Goal: Task Accomplishment & Management: Complete application form

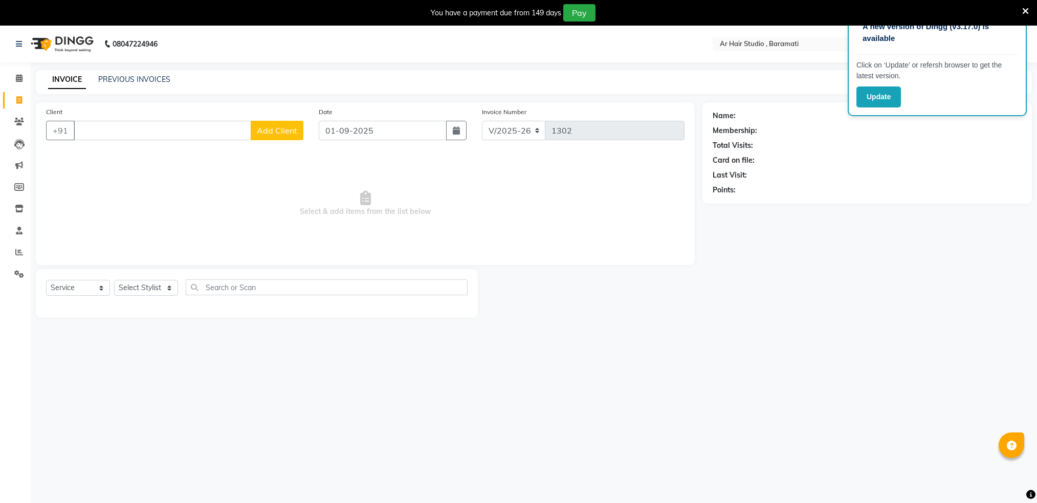
select select "672"
select select "service"
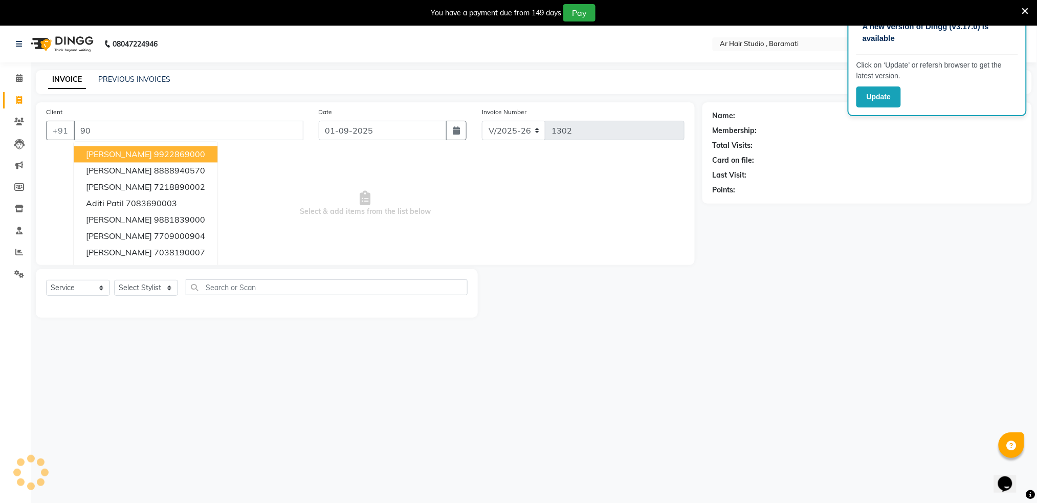
type input "9"
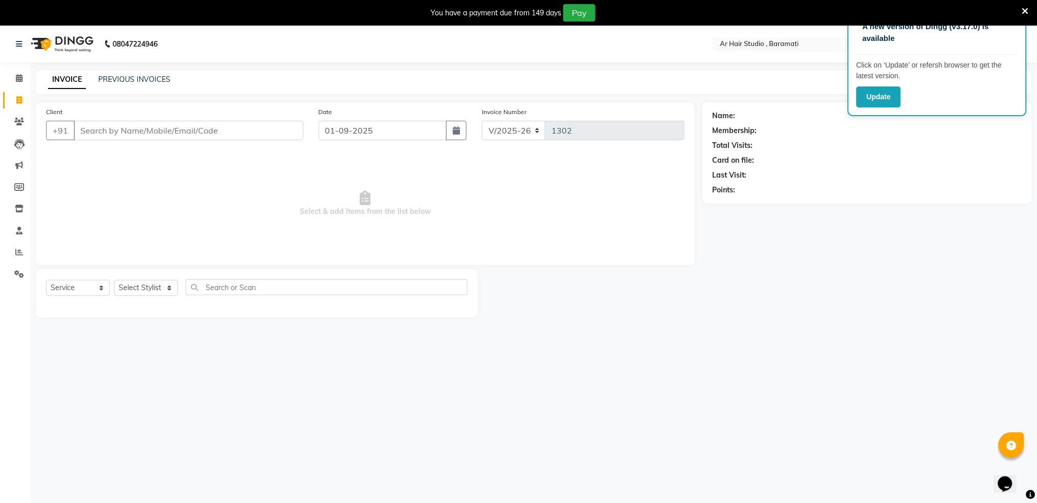
click at [221, 133] on input "Client" at bounding box center [189, 130] width 230 height 19
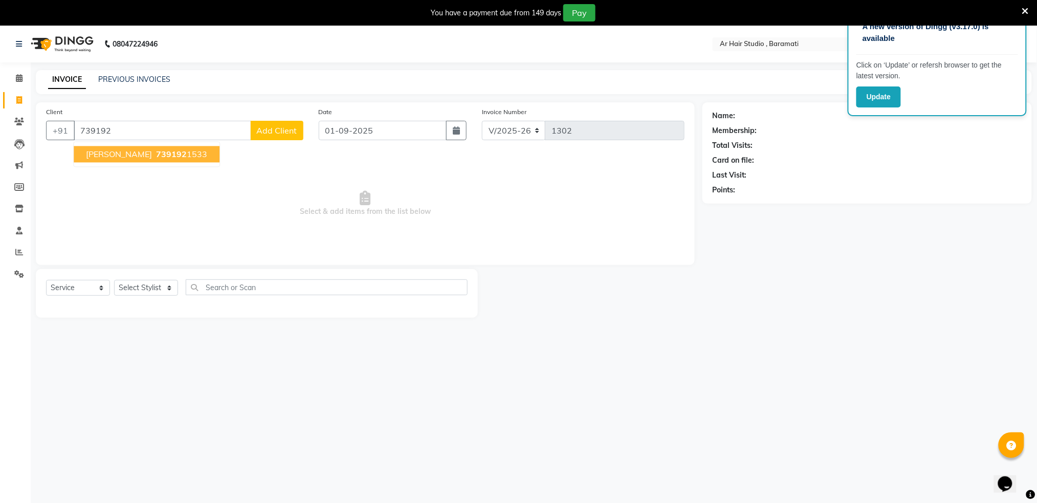
click at [162, 150] on ngb-highlight "739192 1533" at bounding box center [180, 154] width 53 height 10
type input "7391921533"
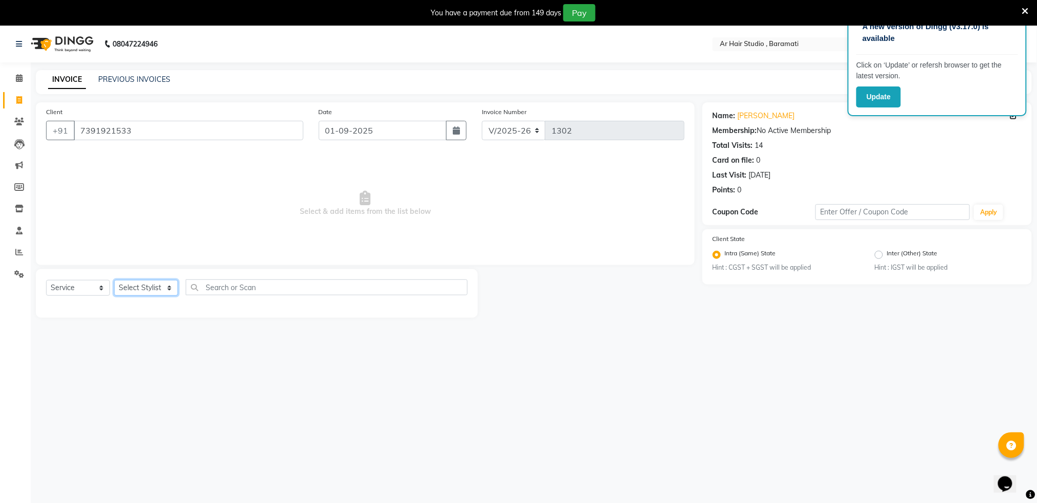
click at [148, 290] on select "Select Stylist Akshay shree [PERSON_NAME]" at bounding box center [146, 288] width 64 height 16
select select "79676"
click at [114, 280] on select "Select Stylist Akshay shree [PERSON_NAME]" at bounding box center [146, 288] width 64 height 16
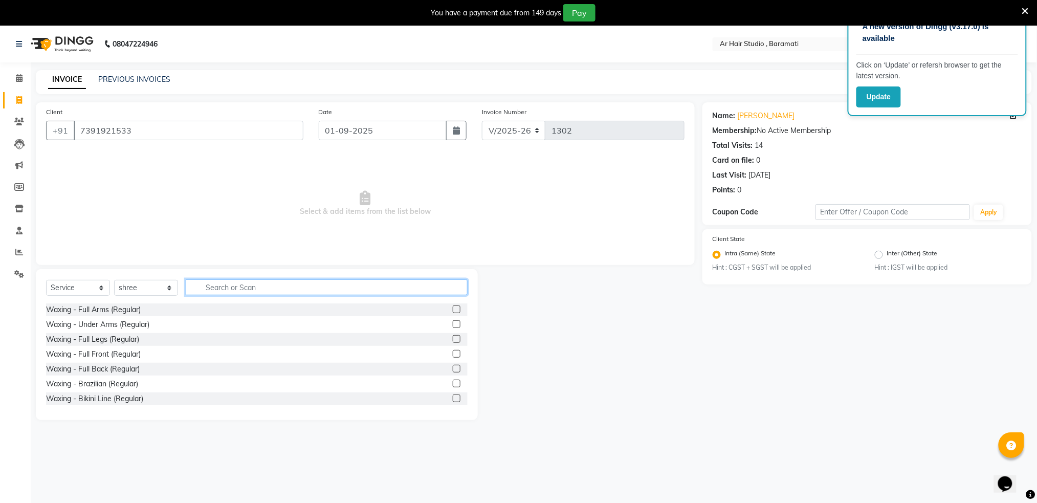
click at [225, 292] on input "text" at bounding box center [327, 287] width 282 height 16
click at [217, 294] on input "text" at bounding box center [327, 287] width 282 height 16
type input "hair cut"
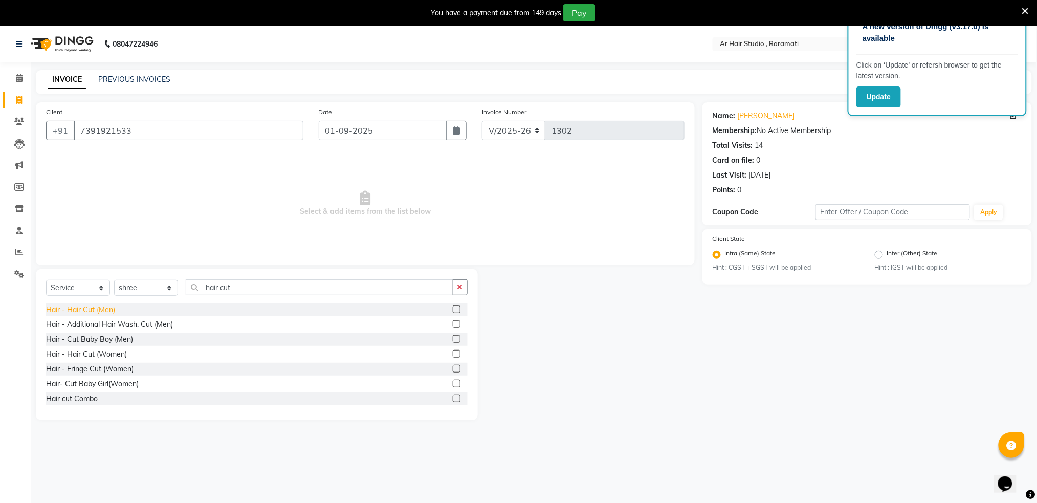
click at [80, 312] on div "Hair - Hair Cut (Men)" at bounding box center [80, 309] width 69 height 11
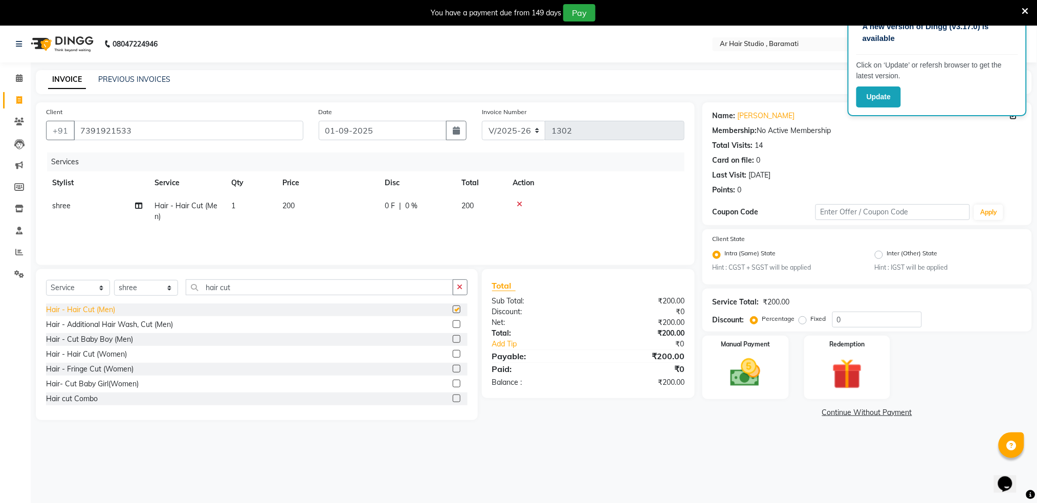
checkbox input "false"
click at [87, 385] on div "Hair- Cut Baby Girl(Women)" at bounding box center [92, 384] width 93 height 11
checkbox input "false"
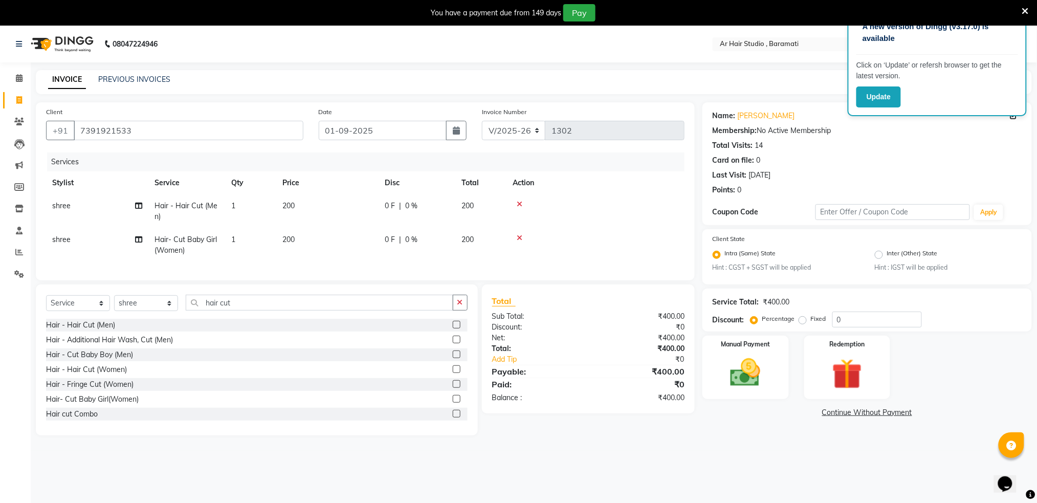
click at [288, 208] on span "200" at bounding box center [288, 205] width 12 height 9
select select "79676"
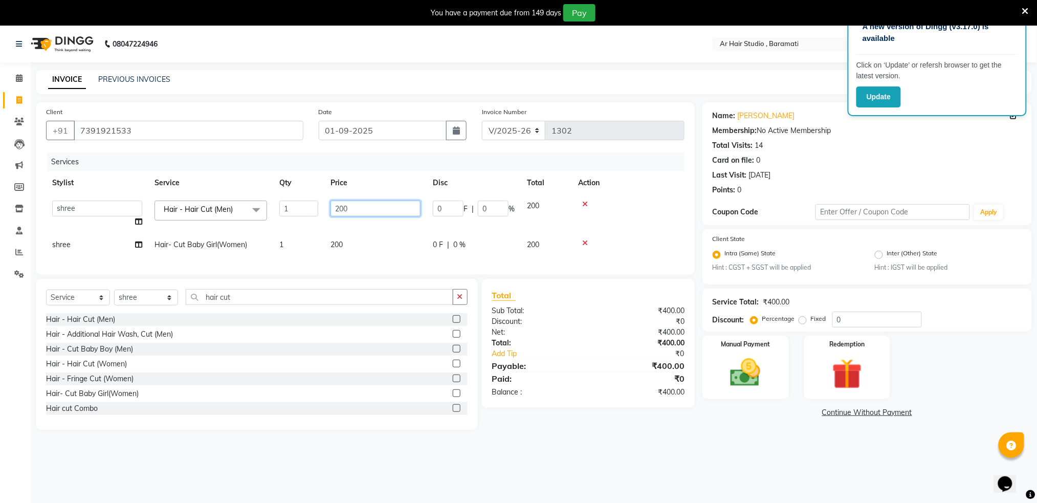
click at [364, 211] on input "200" at bounding box center [375, 209] width 90 height 16
type input "100"
click at [767, 404] on div "Name: [PERSON_NAME] Membership: No Active Membership Total Visits: 14 Card on f…" at bounding box center [870, 265] width 337 height 327
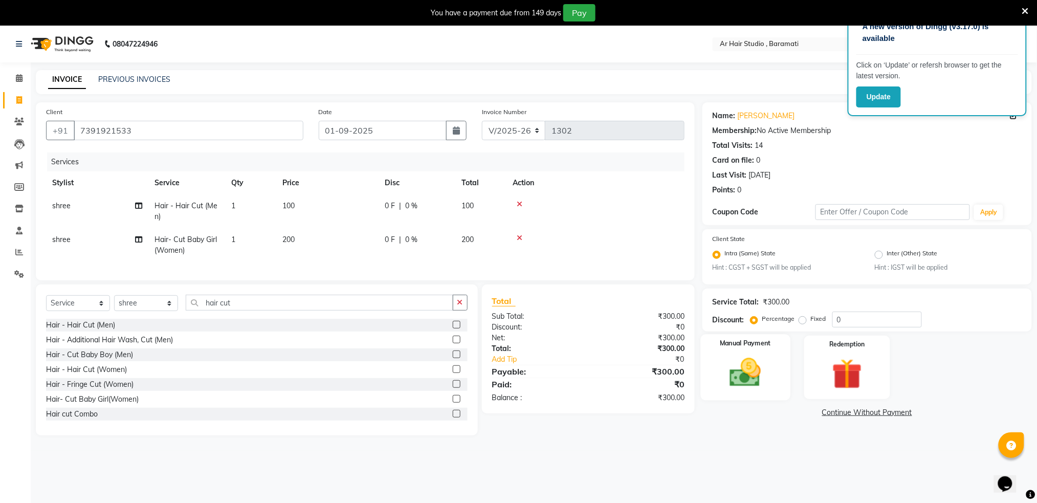
click at [754, 369] on img at bounding box center [745, 373] width 51 height 36
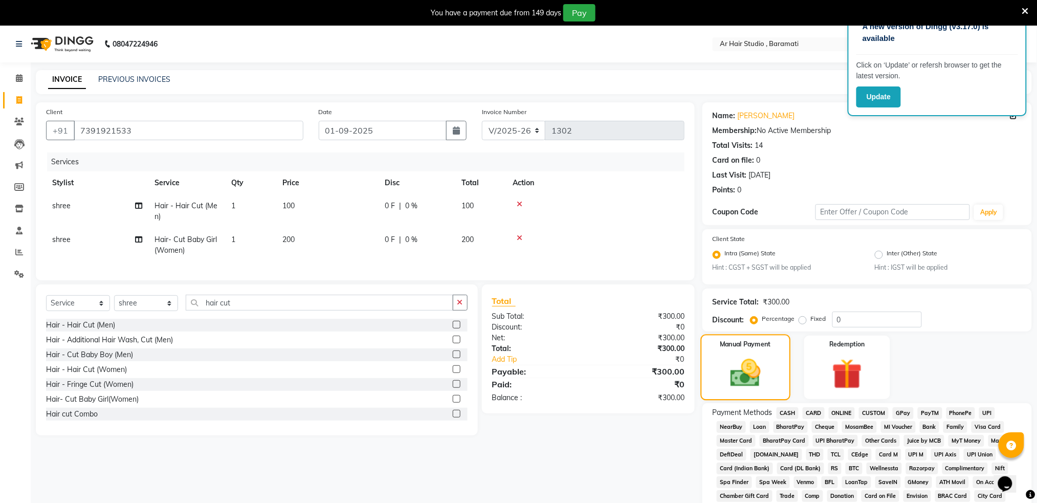
click at [754, 369] on img at bounding box center [746, 373] width 50 height 35
click at [844, 412] on span "ONLINE" at bounding box center [842, 413] width 27 height 12
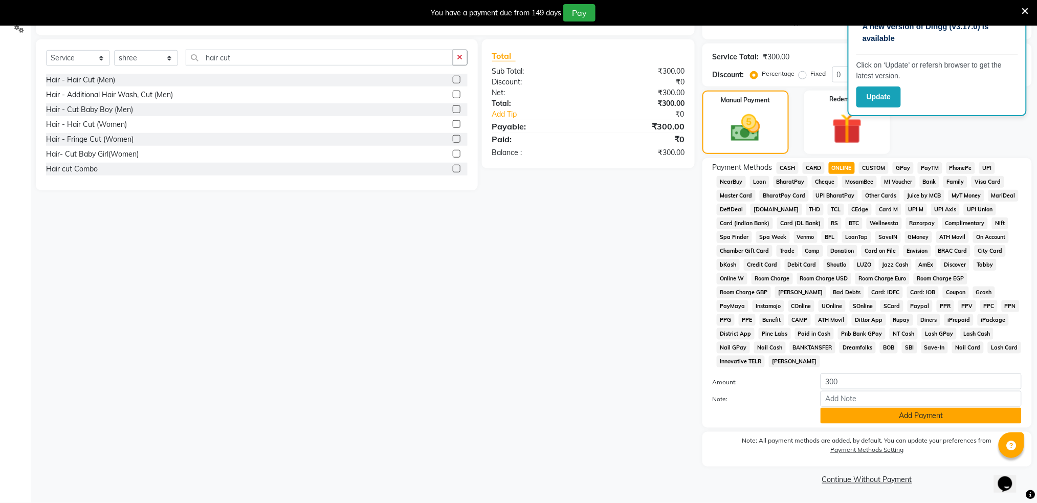
click at [931, 422] on button "Add Payment" at bounding box center [921, 416] width 201 height 16
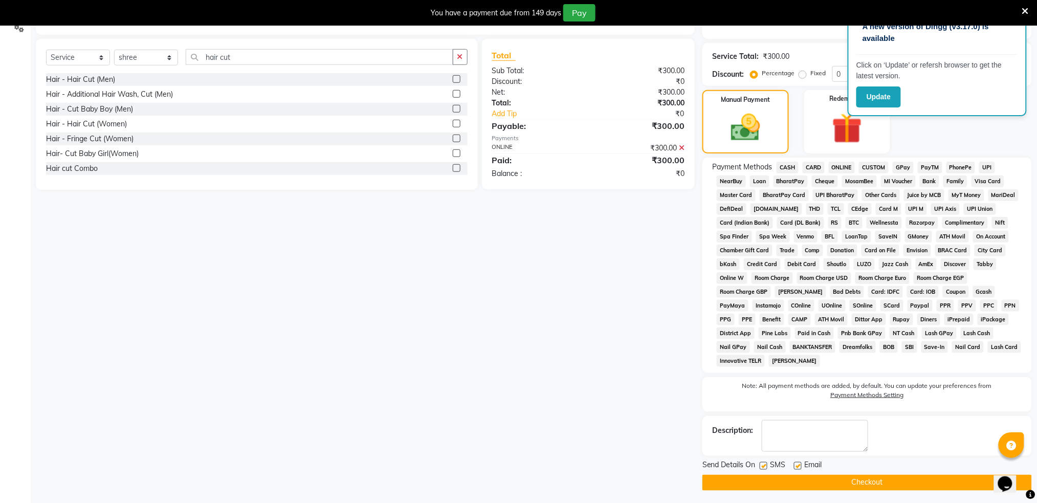
click at [766, 467] on label at bounding box center [764, 466] width 8 height 8
click at [766, 467] on input "checkbox" at bounding box center [763, 466] width 7 height 7
checkbox input "false"
click at [741, 487] on button "Checkout" at bounding box center [866, 483] width 329 height 16
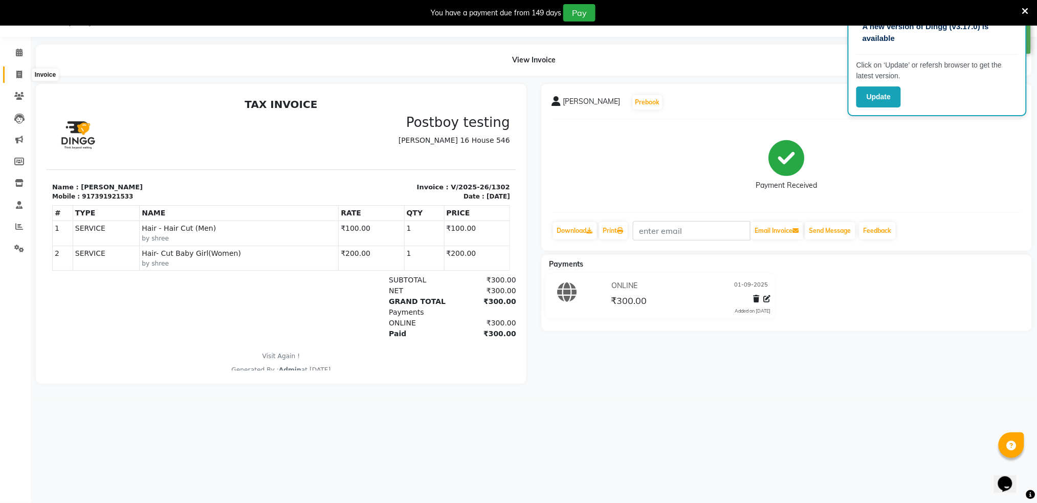
click at [18, 69] on span at bounding box center [19, 75] width 18 height 12
select select "672"
select select "service"
